Goal: Task Accomplishment & Management: Manage account settings

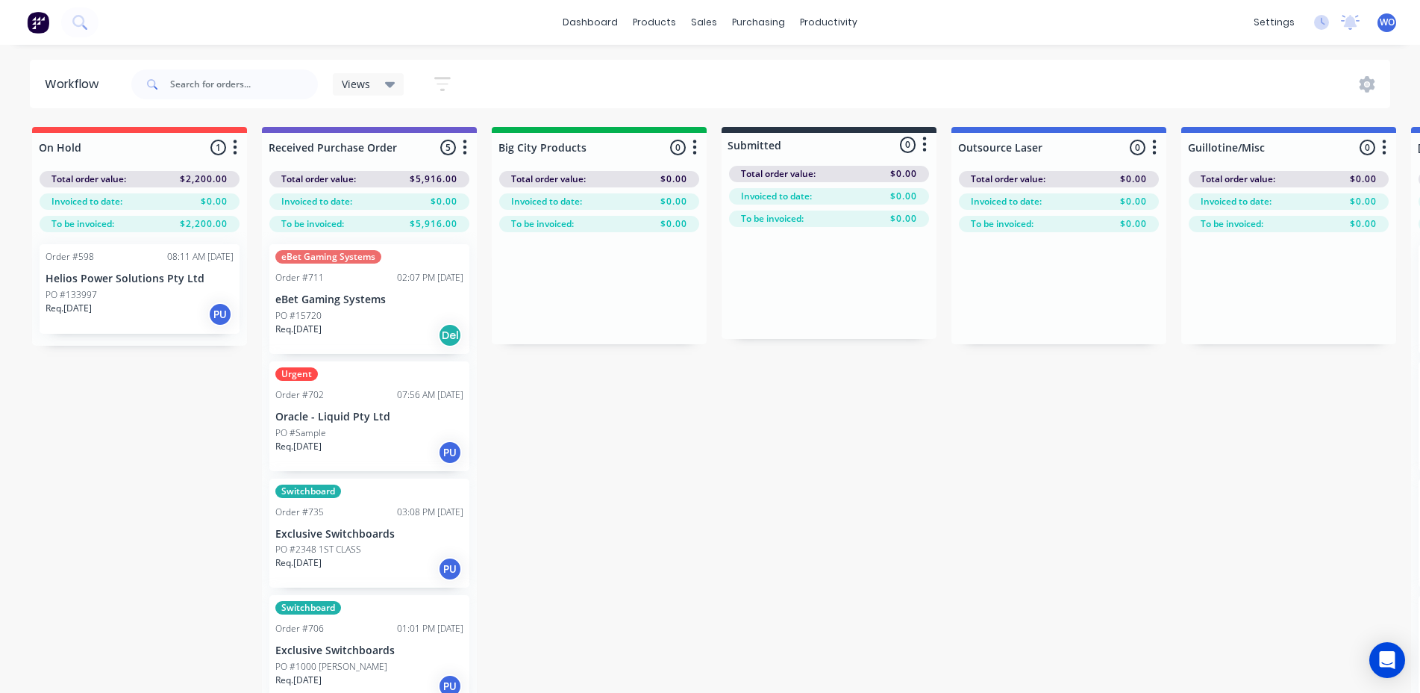
scroll to position [0, 4734]
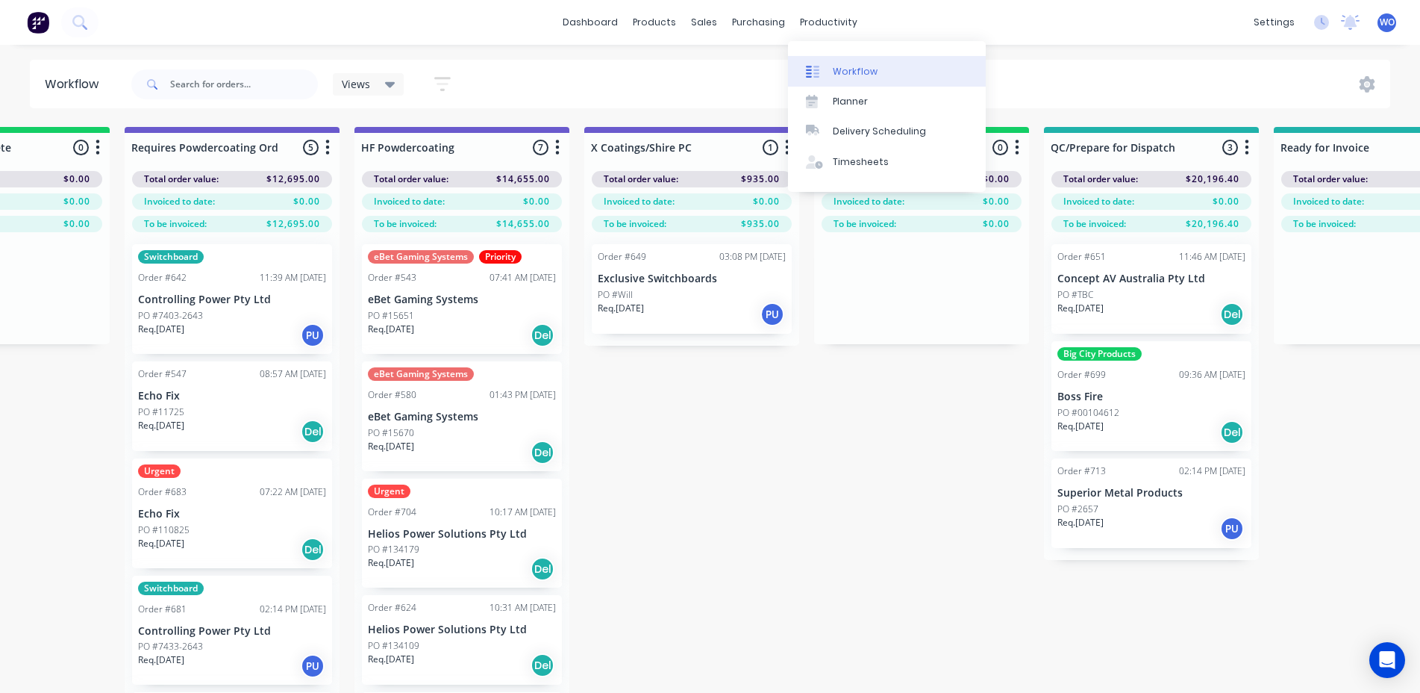
click at [866, 65] on div "Workflow" at bounding box center [855, 71] width 45 height 13
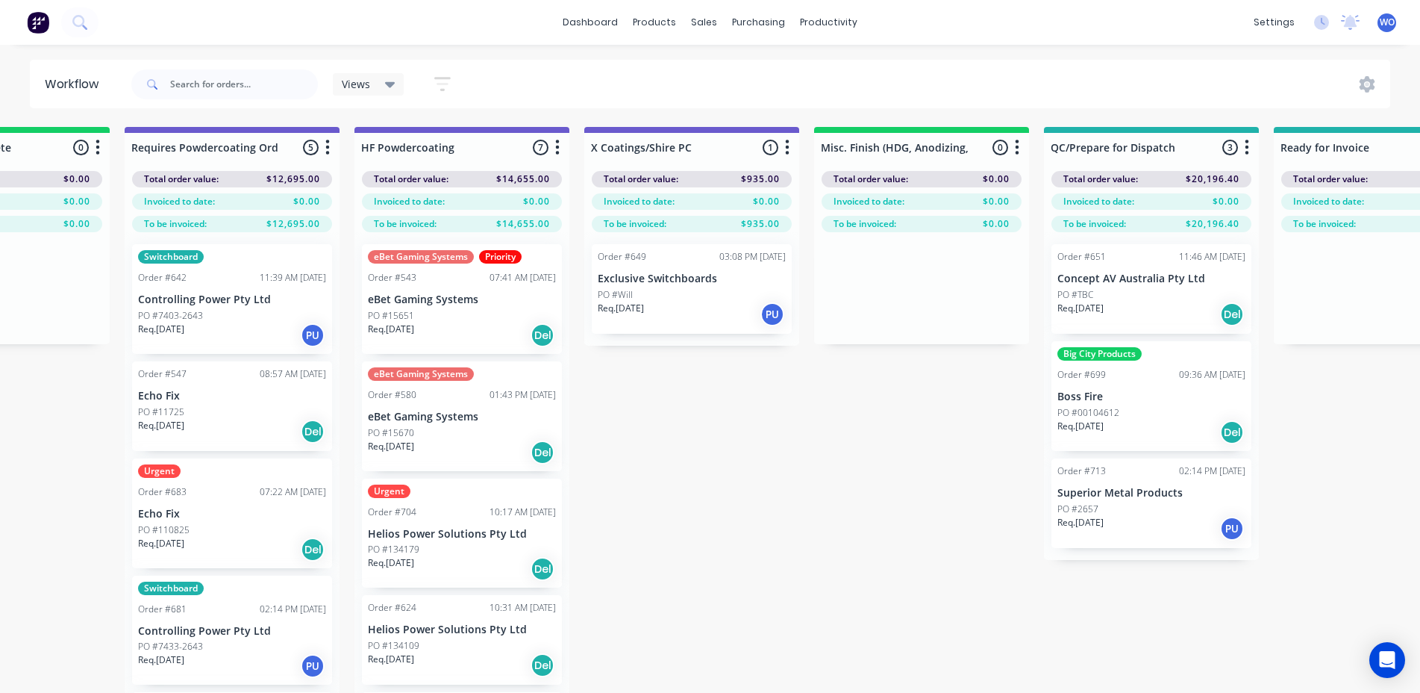
click at [37, 22] on img at bounding box center [38, 22] width 22 height 22
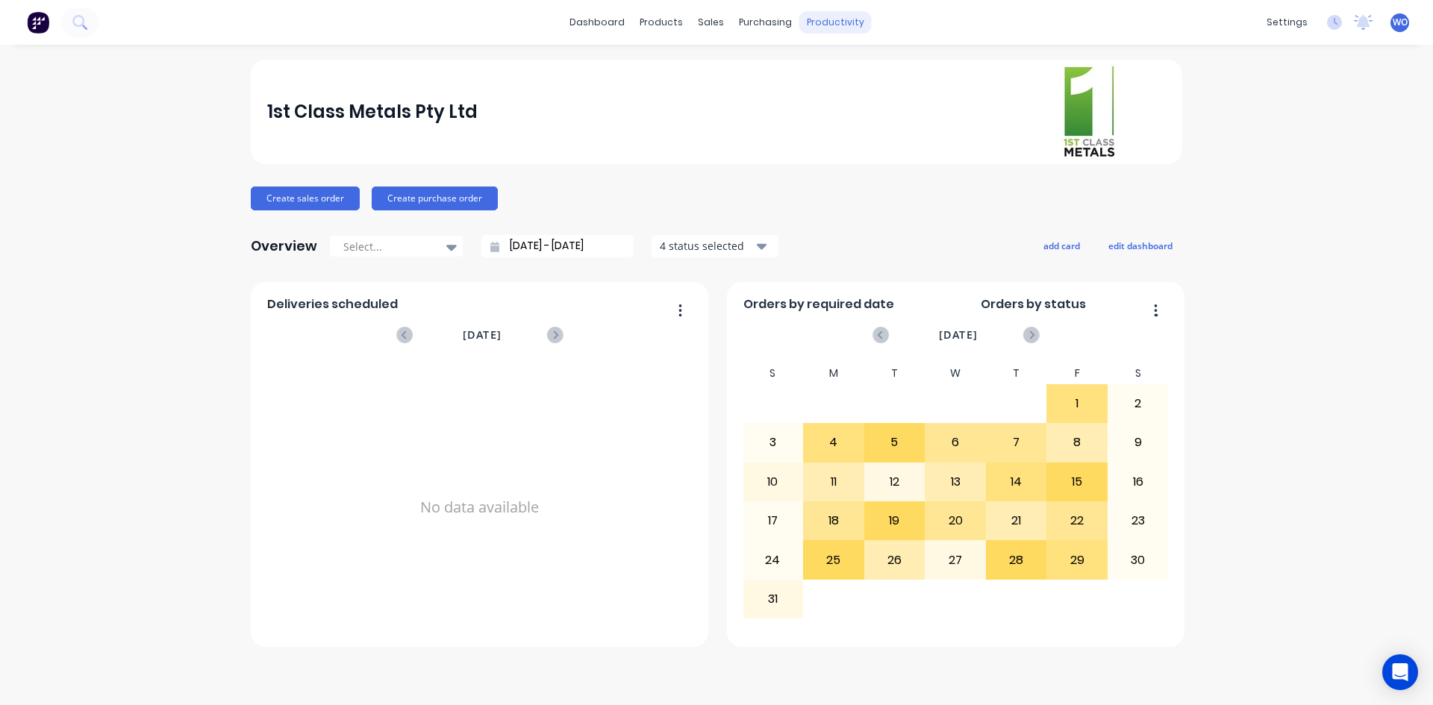
click at [854, 22] on div "productivity" at bounding box center [835, 22] width 72 height 22
click at [849, 83] on link "Workflow" at bounding box center [893, 71] width 198 height 30
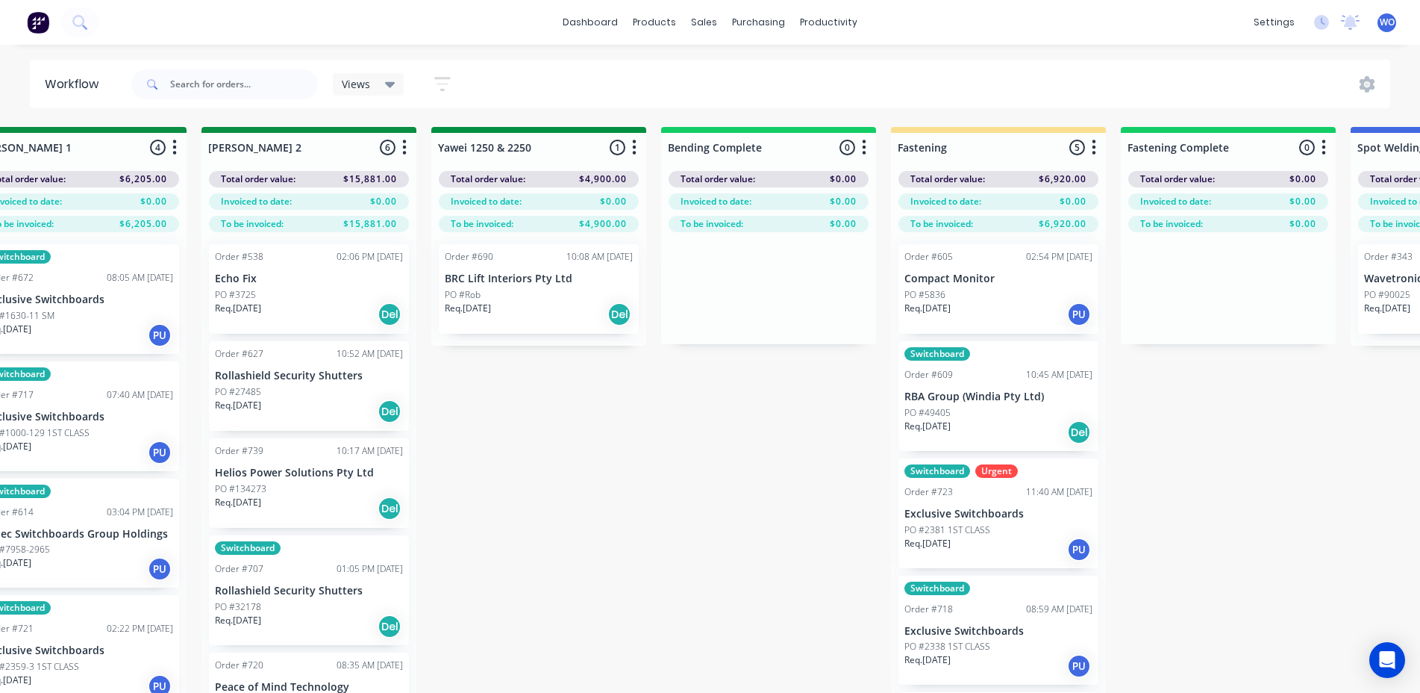
scroll to position [0, 2785]
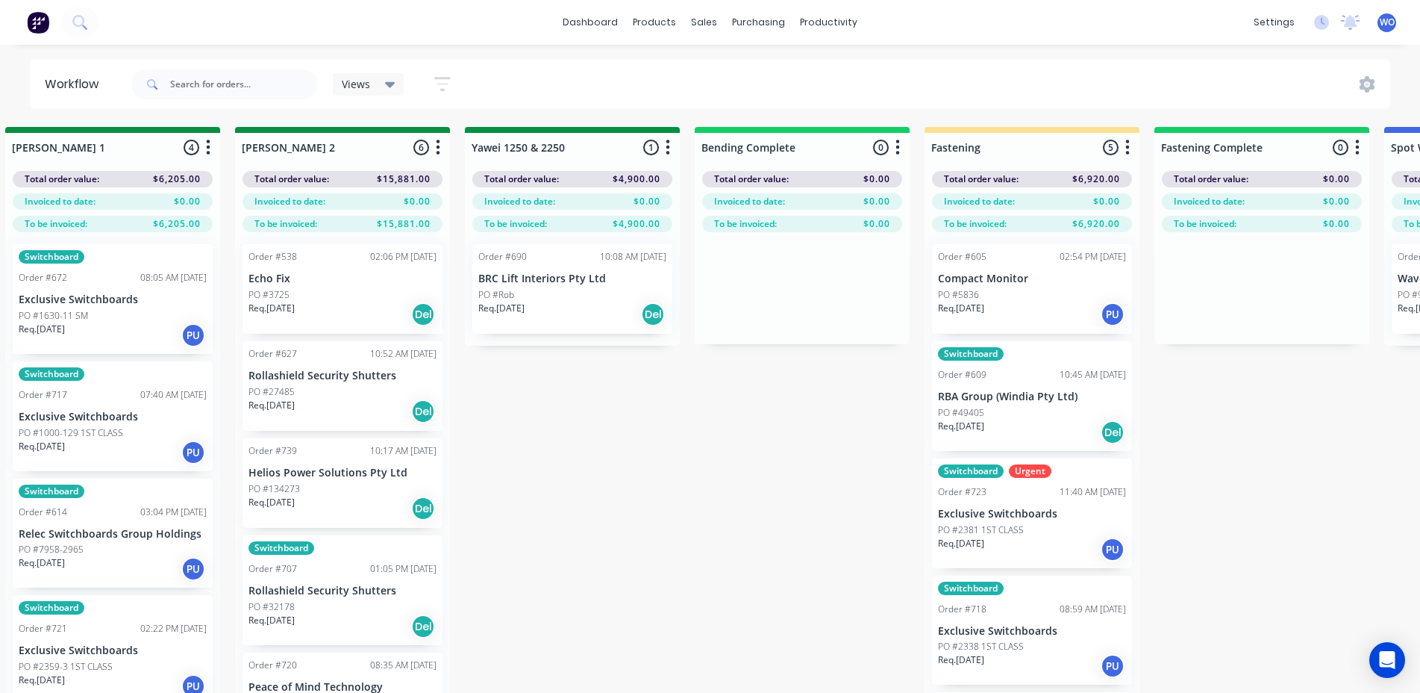
click at [516, 322] on div "Req. [DATE] Del" at bounding box center [572, 314] width 188 height 25
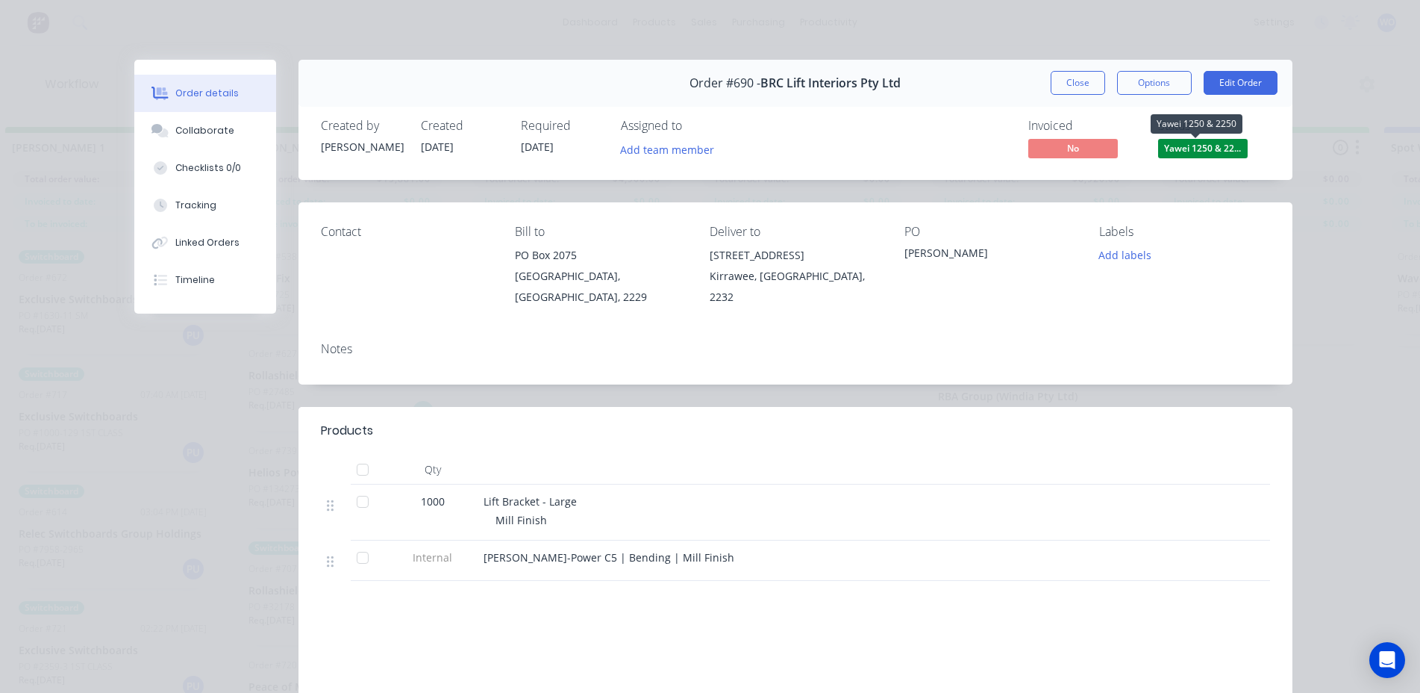
click at [1199, 154] on span "Yawei 1250 & 22..." at bounding box center [1203, 148] width 90 height 19
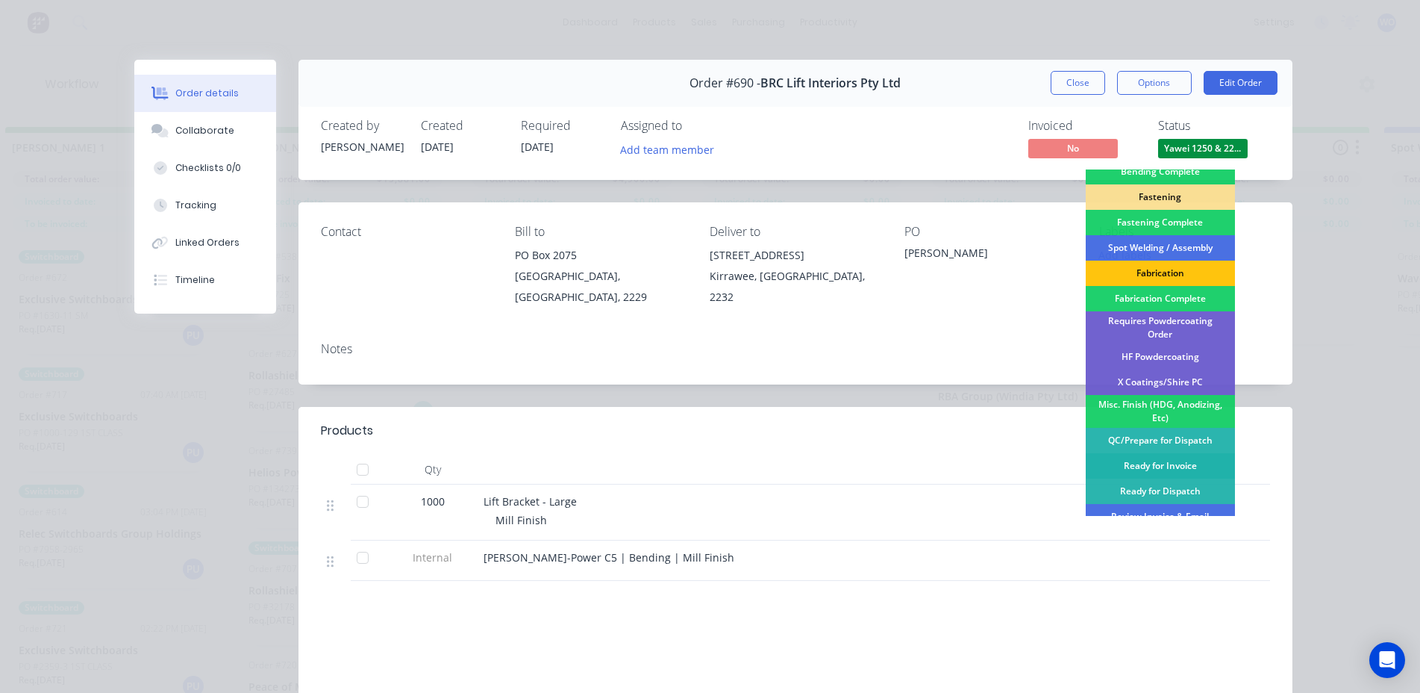
scroll to position [423, 0]
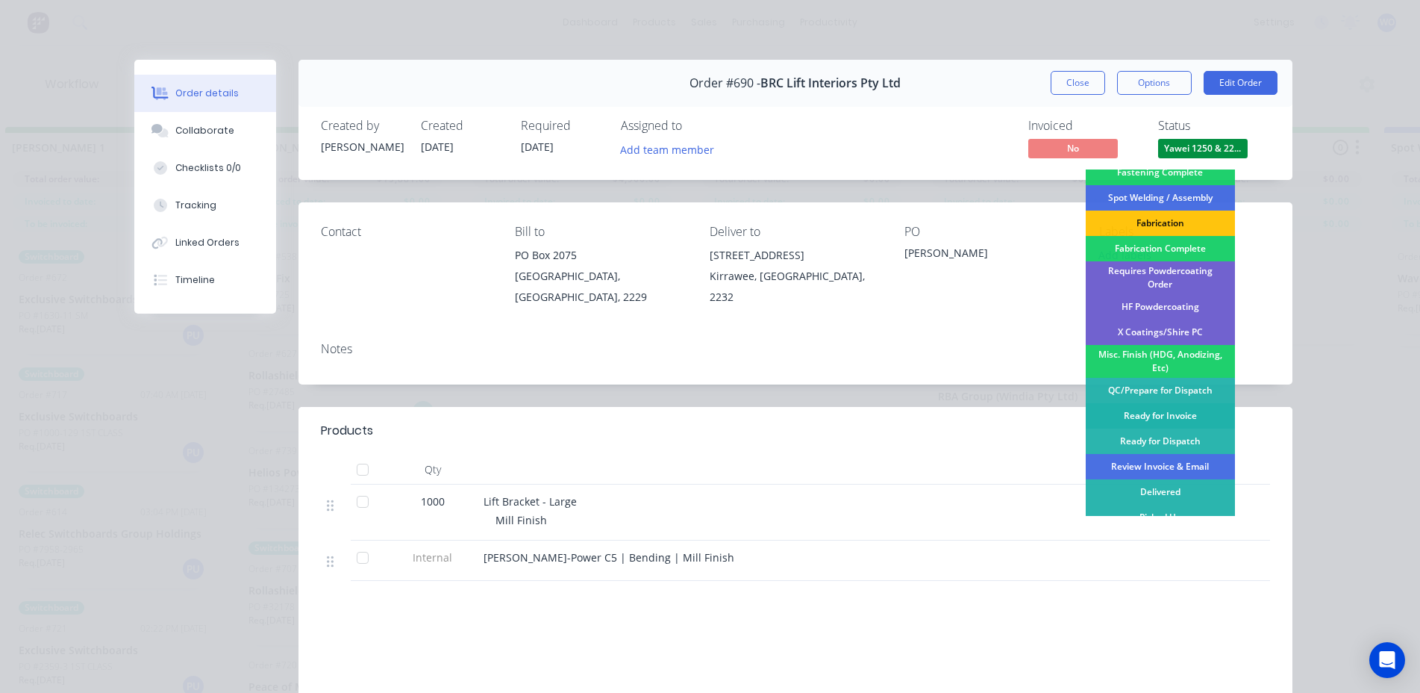
click at [1208, 412] on div "Ready for Invoice" at bounding box center [1160, 415] width 149 height 25
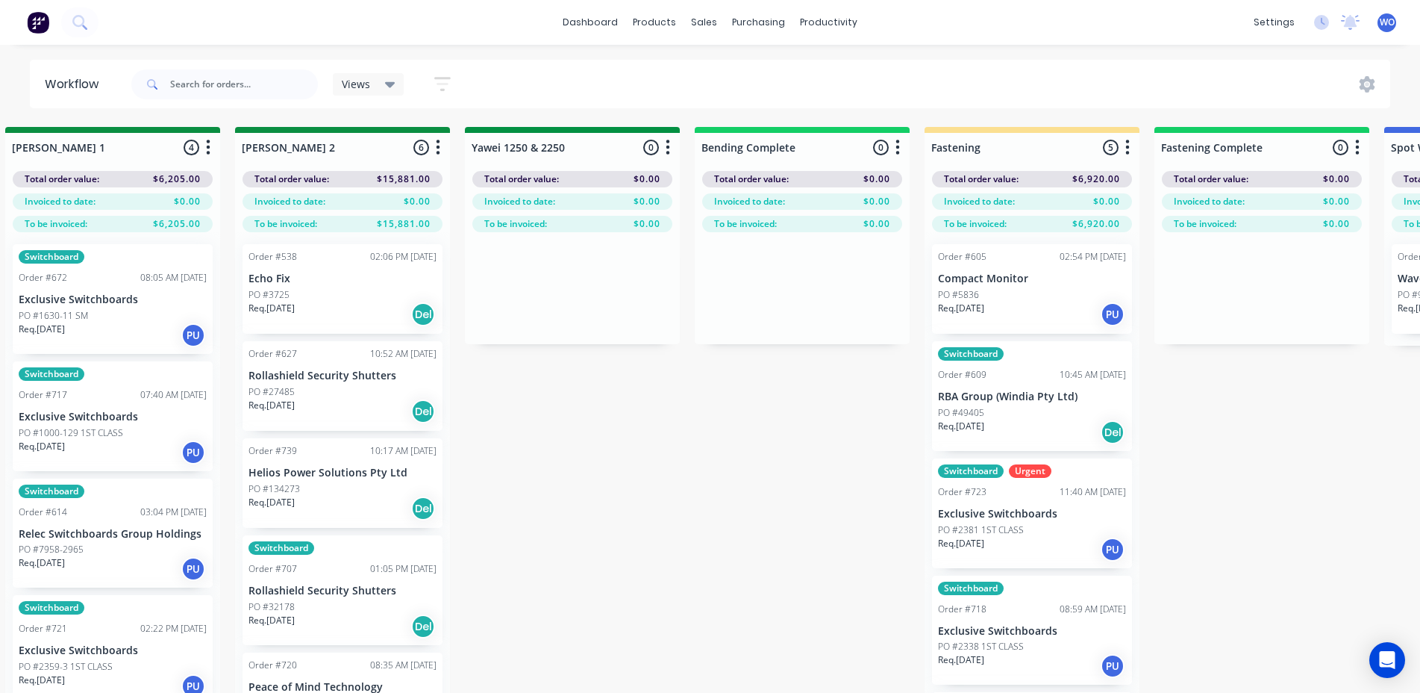
click at [607, 534] on div "On Hold 1 Status colour #FF4949 hex #FF4949 Save Cancel Notifications Email SMS…" at bounding box center [612, 436] width 6817 height 619
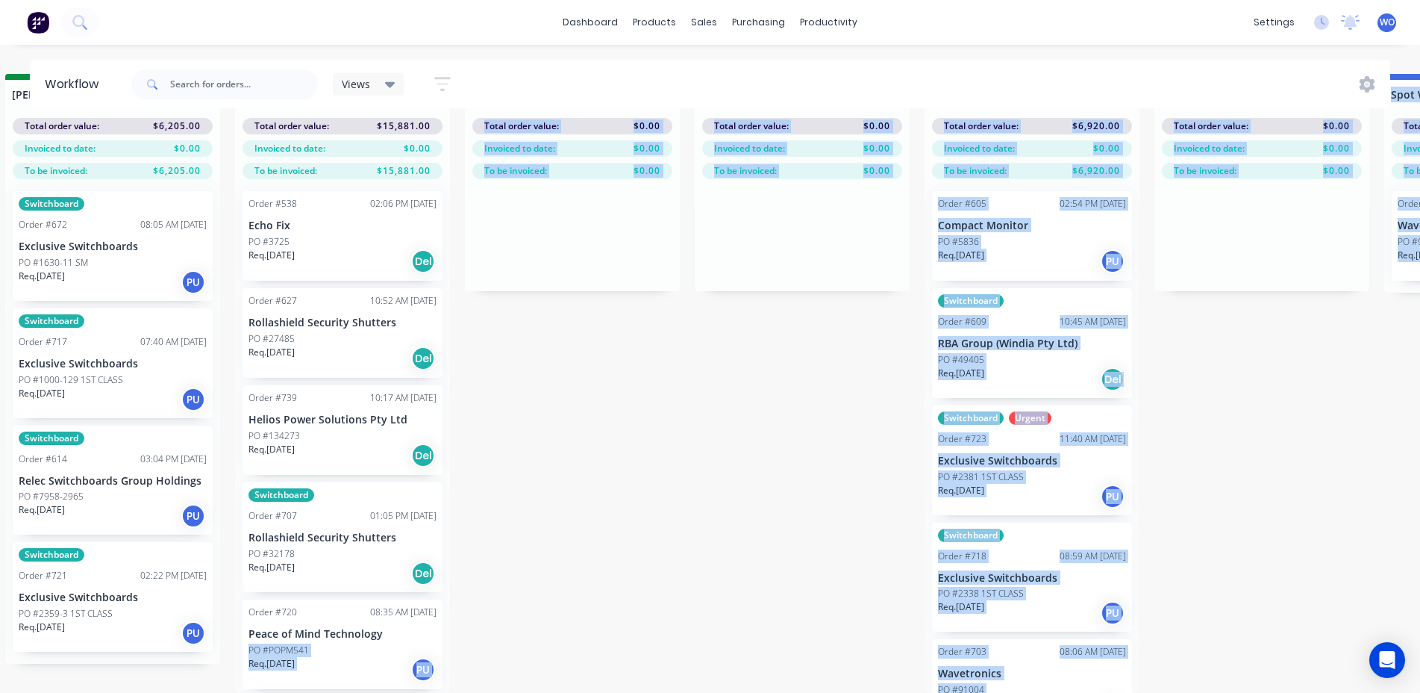
drag, startPoint x: 660, startPoint y: 692, endPoint x: 750, endPoint y: 699, distance: 89.8
click at [743, 568] on div "On Hold 1 Status colour #FF4949 hex #FF4949 Save Cancel Notifications Email SMS…" at bounding box center [612, 383] width 6817 height 619
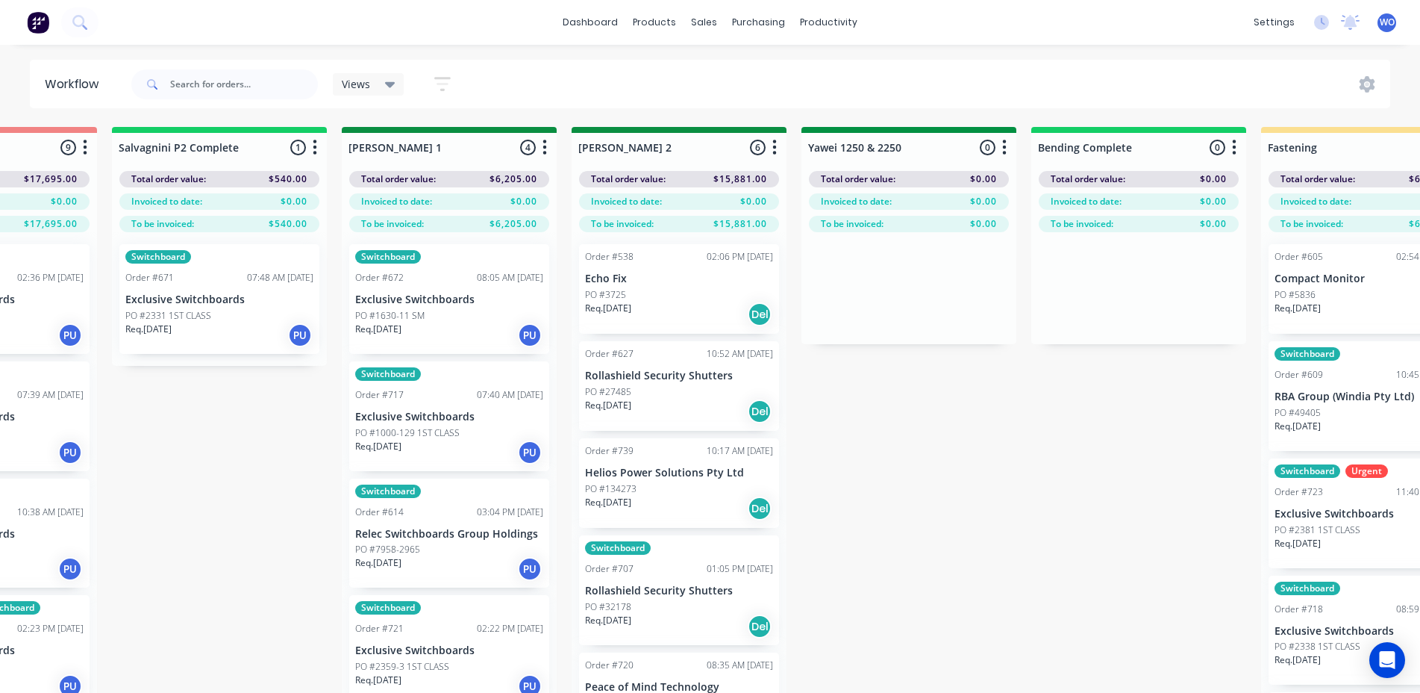
scroll to position [0, 2131]
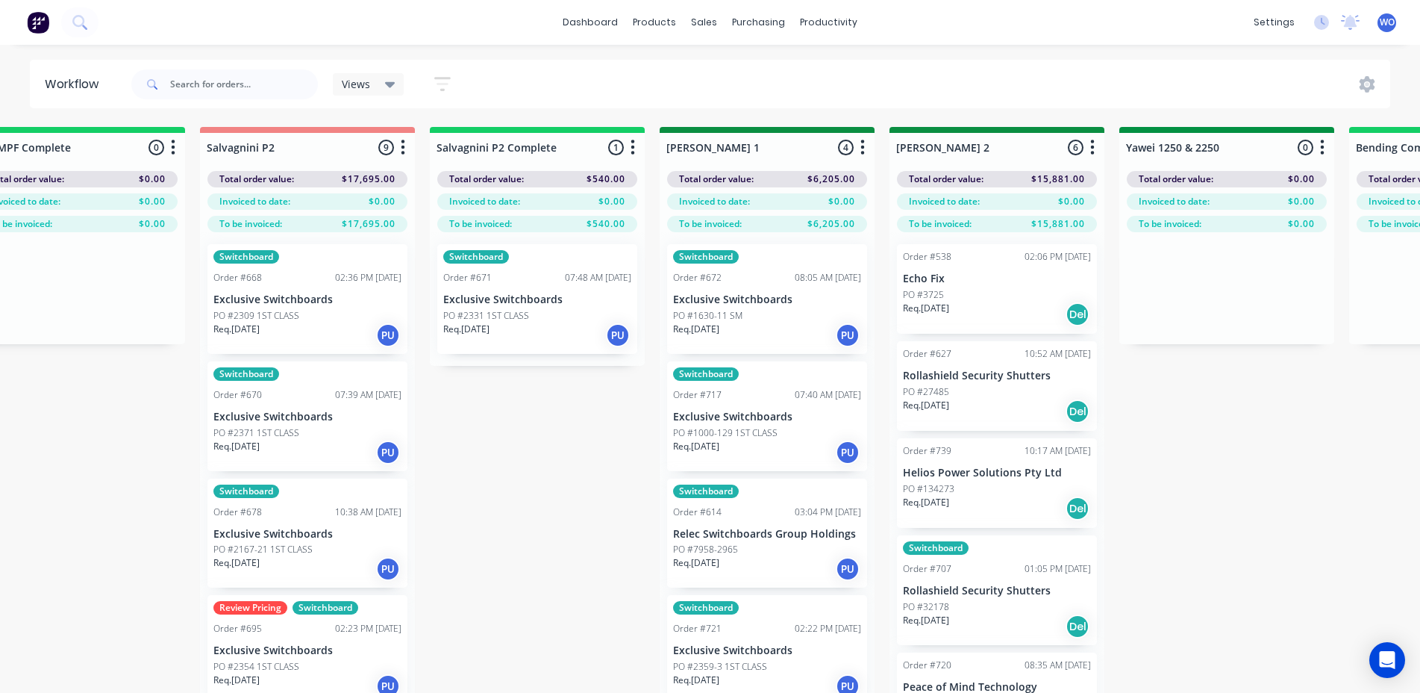
click at [525, 307] on div "Switchboard Order #671 07:48 AM [DATE] Exclusive Switchboards PO #2331 1ST CLAS…" at bounding box center [537, 299] width 200 height 110
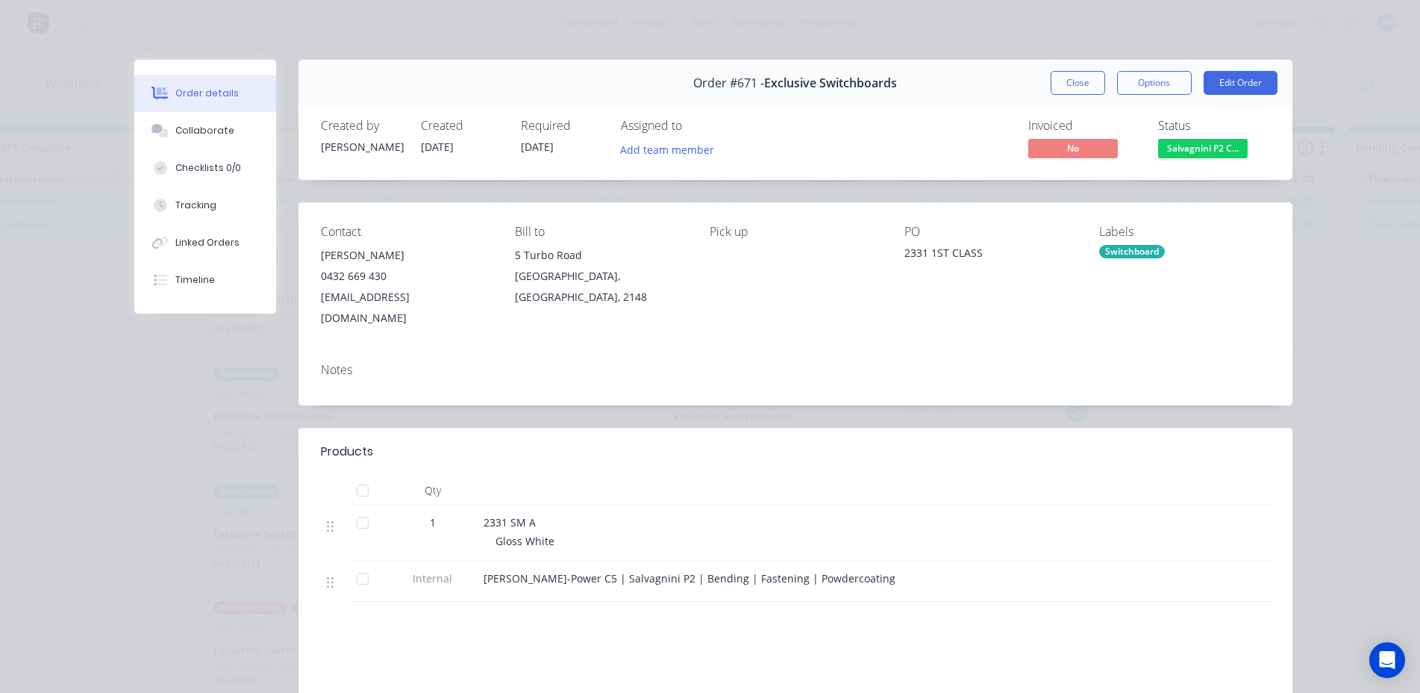
click at [1208, 144] on span "Salvagnini P2 C..." at bounding box center [1203, 148] width 90 height 19
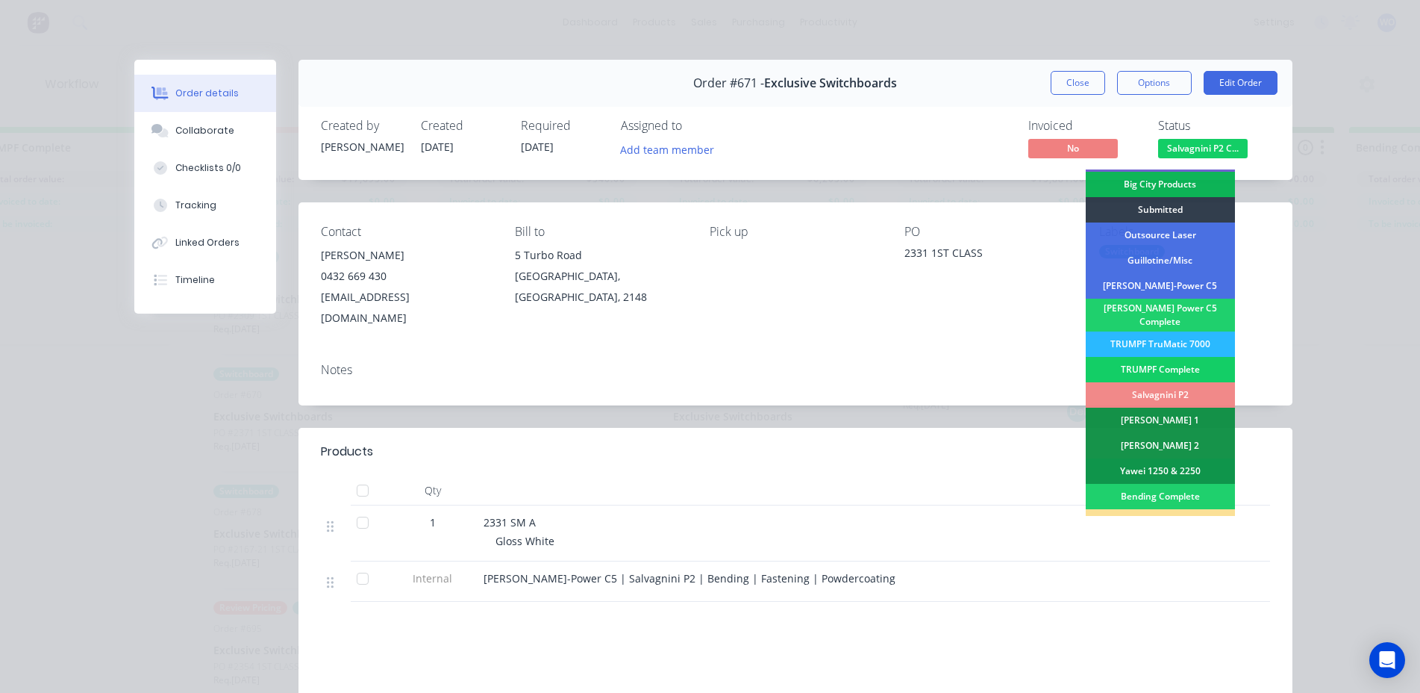
scroll to position [75, 0]
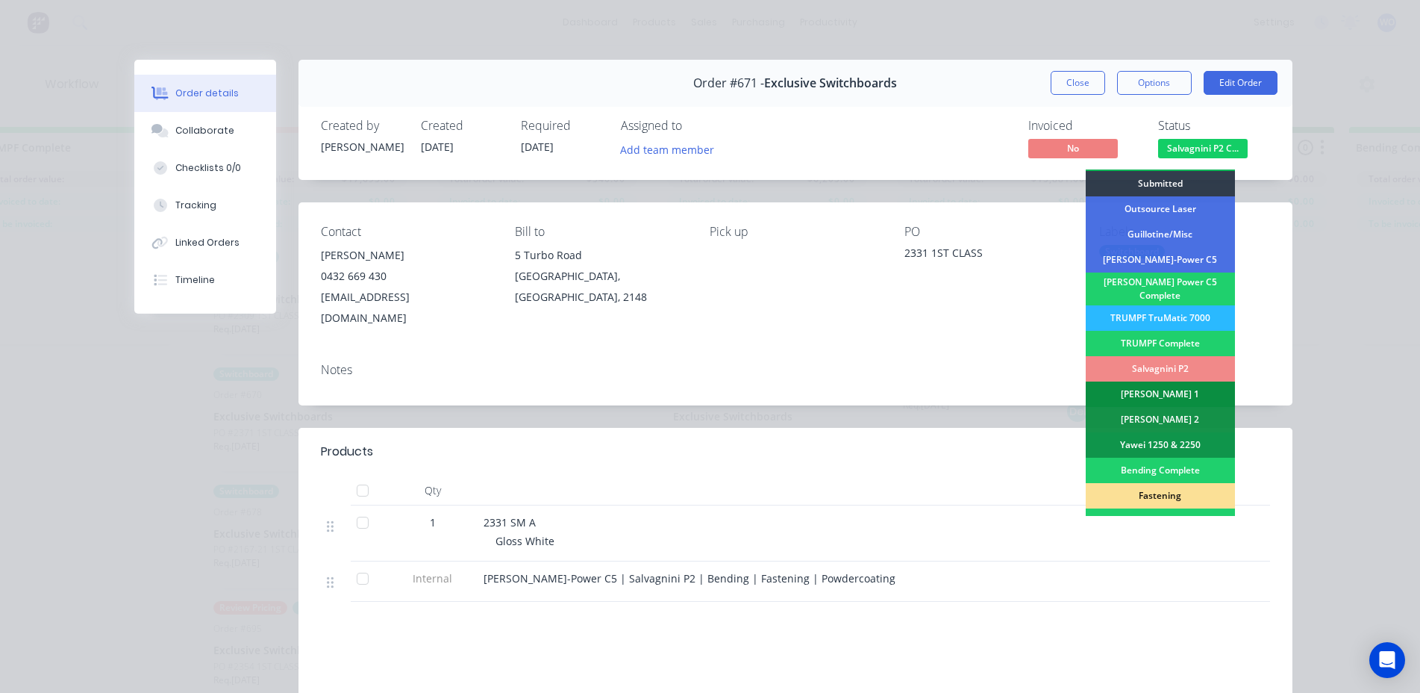
click at [1152, 388] on div "[PERSON_NAME] 1" at bounding box center [1160, 393] width 149 height 25
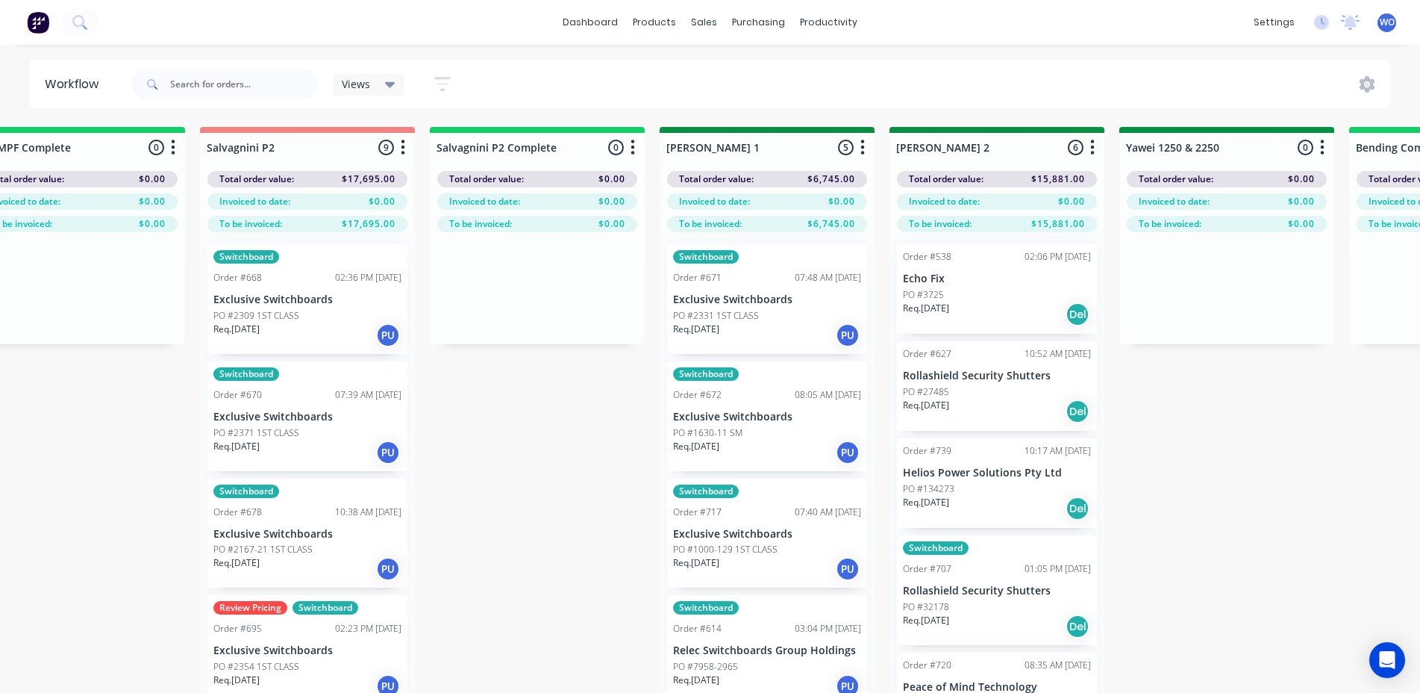
click at [561, 429] on div "On Hold 1 Status colour #FF4949 hex #FF4949 Save Cancel Notifications Email SMS…" at bounding box center [1266, 436] width 6817 height 619
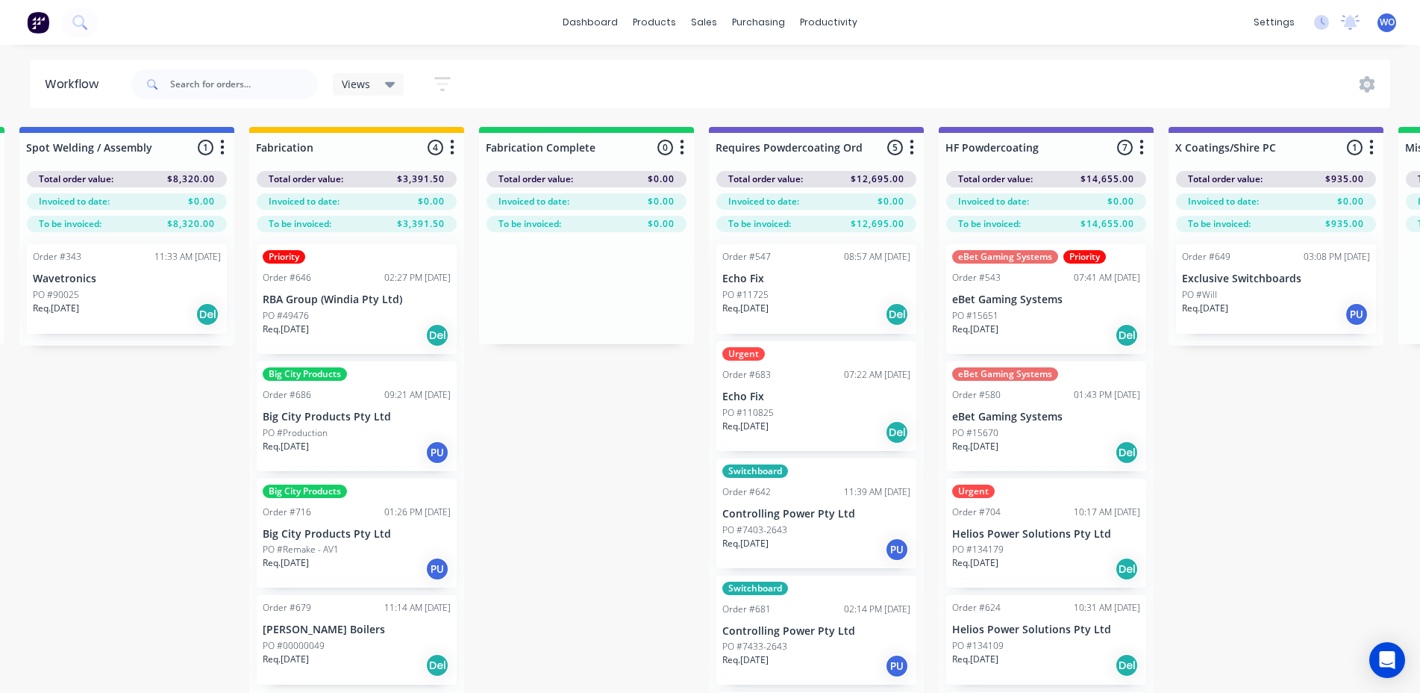
scroll to position [0, 4161]
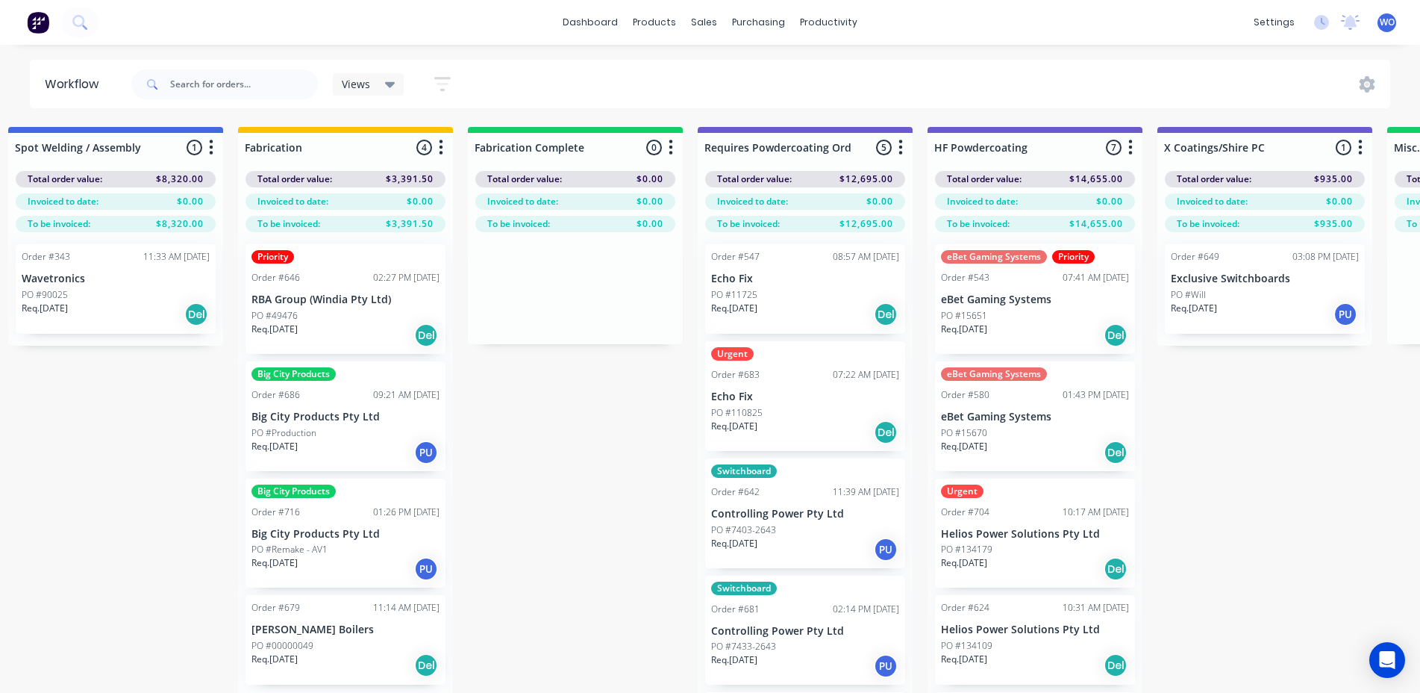
click at [34, 11] on img at bounding box center [38, 22] width 22 height 22
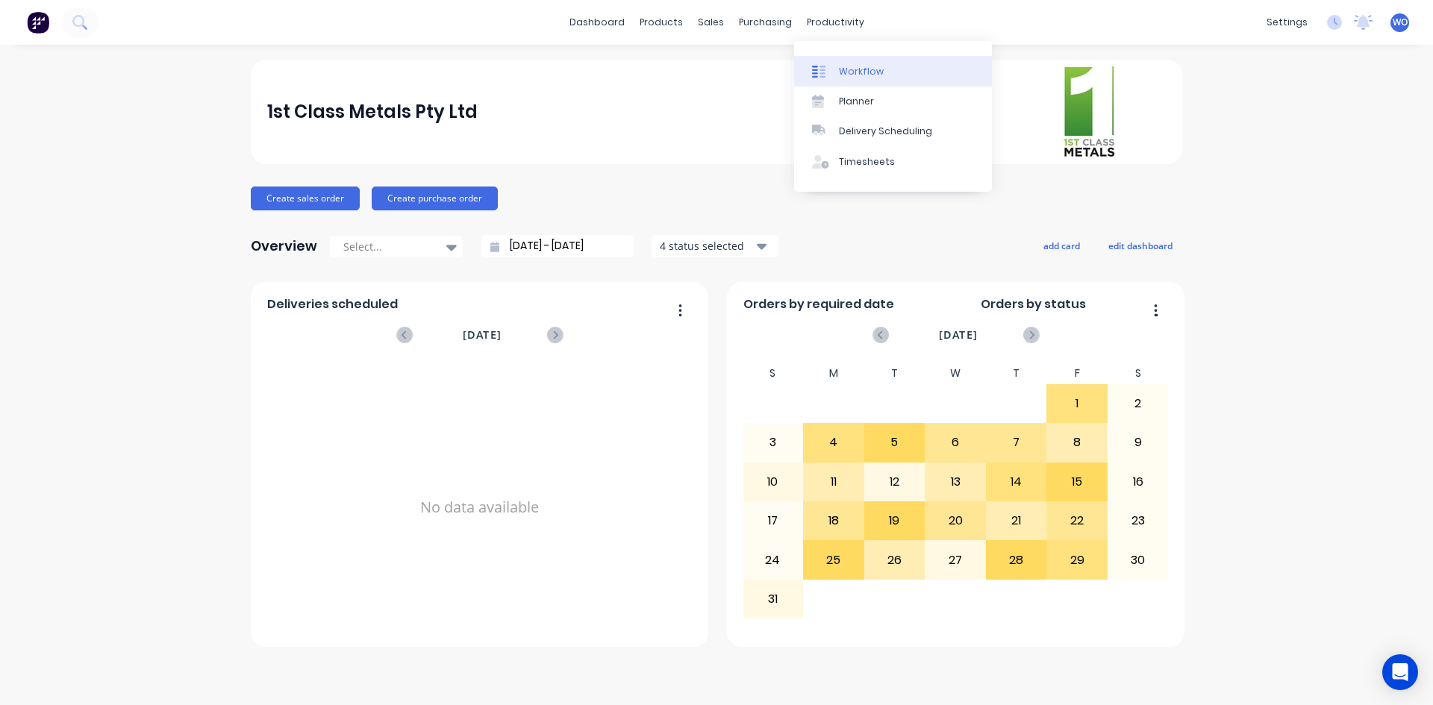
click at [845, 69] on div "Workflow" at bounding box center [861, 71] width 45 height 13
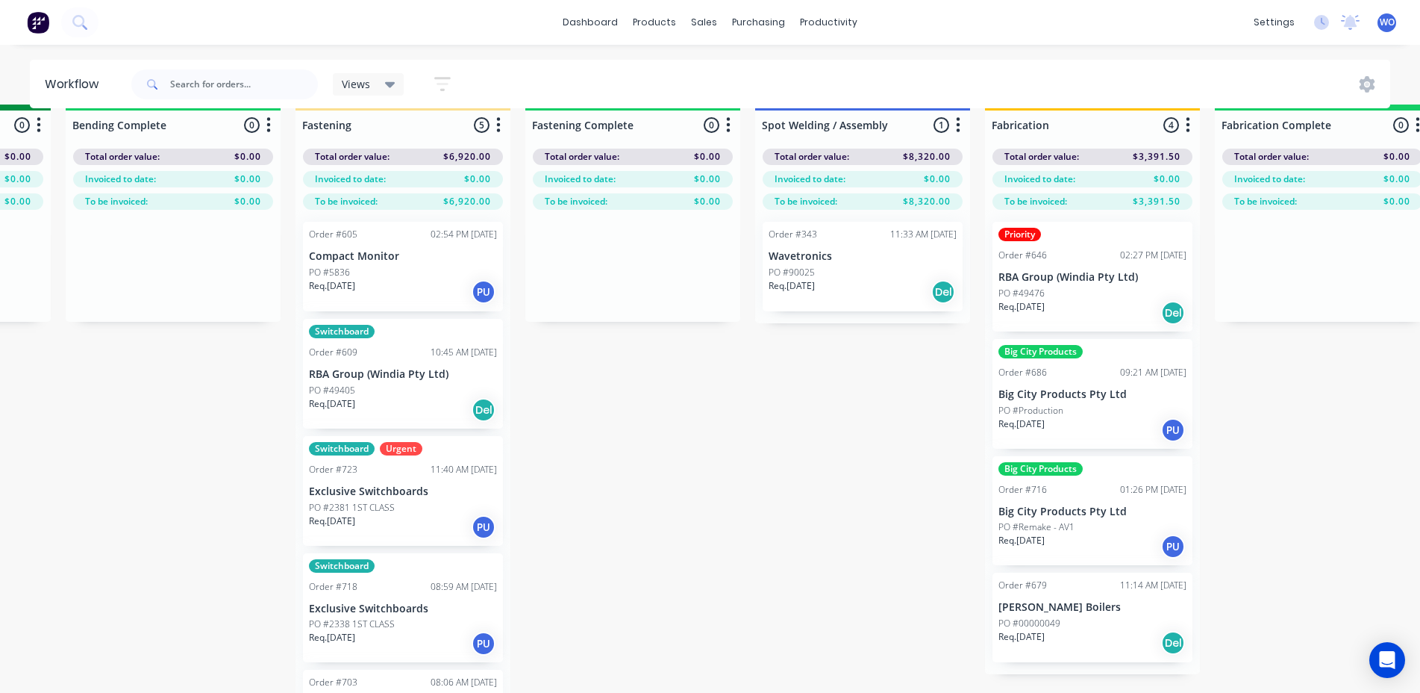
scroll to position [0, 3414]
